Goal: Task Accomplishment & Management: Use online tool/utility

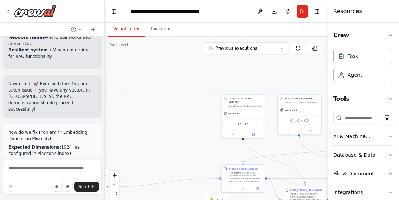
scroll to position [87584, 0]
click at [303, 12] on button "Run" at bounding box center [302, 11] width 11 height 13
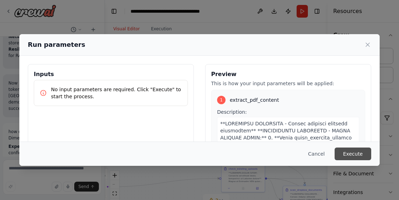
click at [357, 153] on button "Execute" at bounding box center [353, 154] width 37 height 13
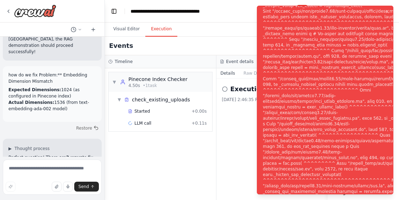
scroll to position [87641, 0]
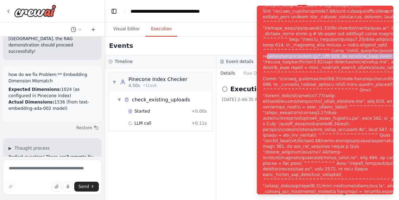
drag, startPoint x: 337, startPoint y: 56, endPoint x: 350, endPoint y: 57, distance: 13.4
click at [350, 57] on div "Notifications (F8)" at bounding box center [348, 104] width 170 height 428
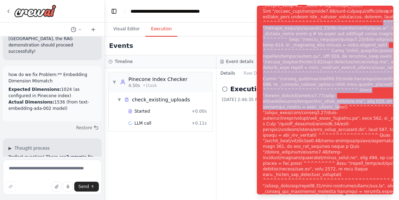
drag, startPoint x: 347, startPoint y: 123, endPoint x: 353, endPoint y: 13, distance: 109.6
click at [353, 13] on div "Notifications (F8)" at bounding box center [348, 104] width 170 height 428
click at [325, 100] on div "Notifications (F8)" at bounding box center [348, 104] width 170 height 428
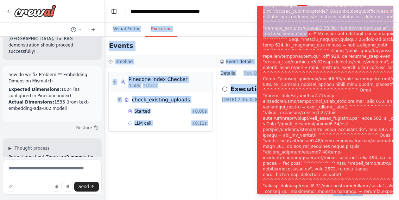
drag, startPoint x: 326, startPoint y: 25, endPoint x: 323, endPoint y: -2, distance: 27.2
click at [323, 0] on html "take all my documents from Dropbox and upload them into a rag model ▶ Thought p…" at bounding box center [199, 100] width 399 height 200
click at [387, 12] on icon "Notifications (F8)" at bounding box center [388, 12] width 6 height 6
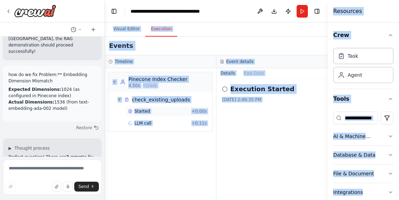
click at [144, 111] on span "Started" at bounding box center [141, 111] width 15 height 6
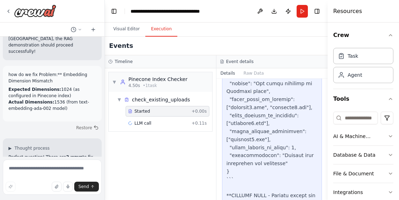
scroll to position [1213, 0]
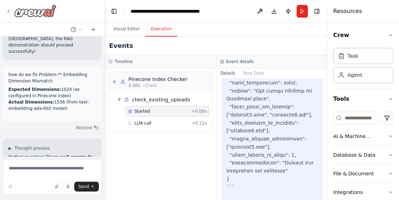
click at [10, 10] on icon at bounding box center [9, 11] width 6 height 6
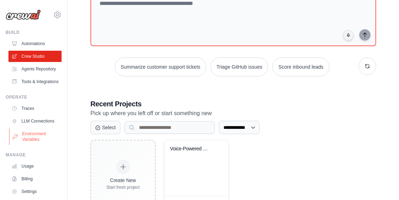
click at [31, 131] on link "Environment Variables" at bounding box center [35, 136] width 53 height 17
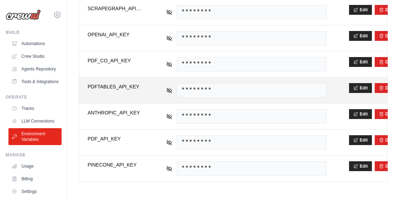
scroll to position [177, 0]
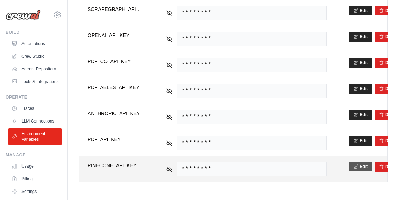
click at [360, 164] on button "Edit" at bounding box center [360, 167] width 23 height 10
click at [350, 167] on button "Save" at bounding box center [358, 167] width 18 height 10
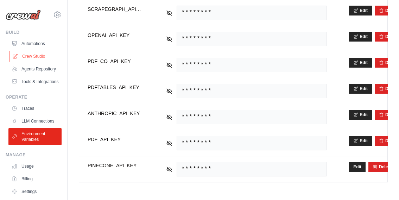
click at [38, 54] on link "Crew Studio" at bounding box center [35, 56] width 53 height 11
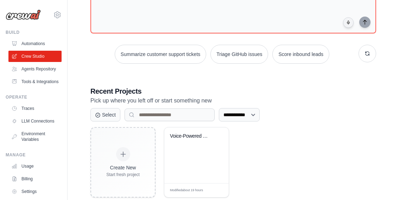
scroll to position [80, 0]
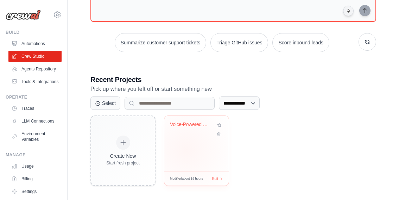
click at [186, 150] on div "Voice-Powered RAG Document Query Sy..." at bounding box center [196, 144] width 64 height 56
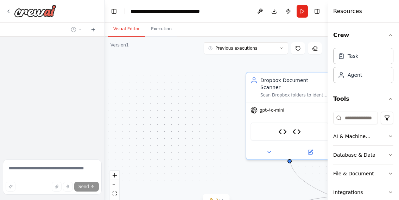
click at [302, 11] on button "Run" at bounding box center [302, 11] width 11 height 13
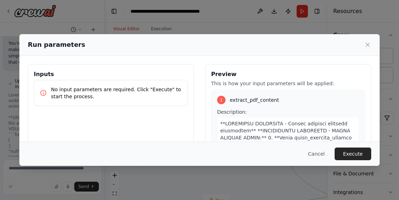
scroll to position [87443, 0]
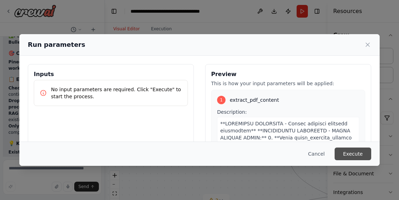
click at [352, 150] on button "Execute" at bounding box center [353, 154] width 37 height 13
